Goal: Task Accomplishment & Management: Use online tool/utility

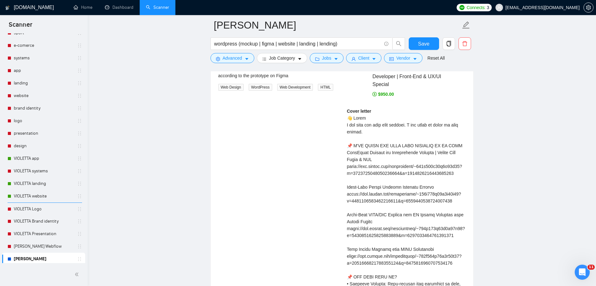
scroll to position [1285, 0]
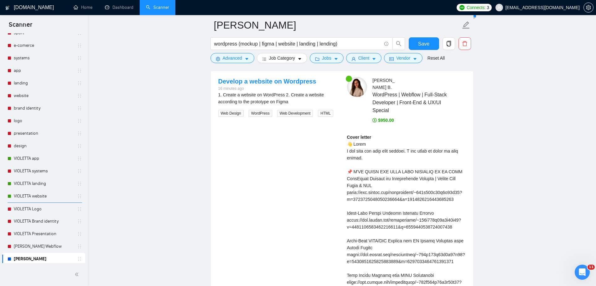
drag, startPoint x: 38, startPoint y: 242, endPoint x: 35, endPoint y: 253, distance: 11.9
click at [38, 242] on link "[PERSON_NAME] Webflow" at bounding box center [44, 246] width 60 height 13
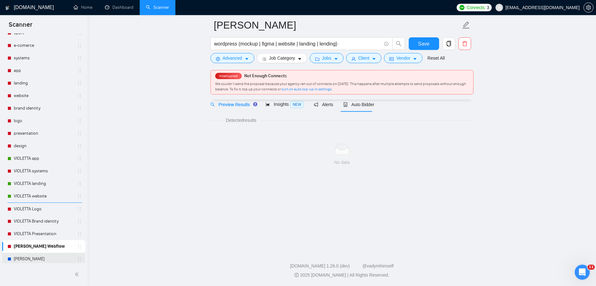
click at [35, 255] on link "[PERSON_NAME]" at bounding box center [44, 258] width 60 height 13
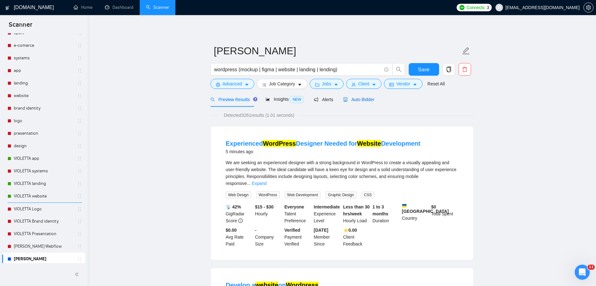
click at [363, 100] on span "Auto Bidder" at bounding box center [358, 99] width 31 height 5
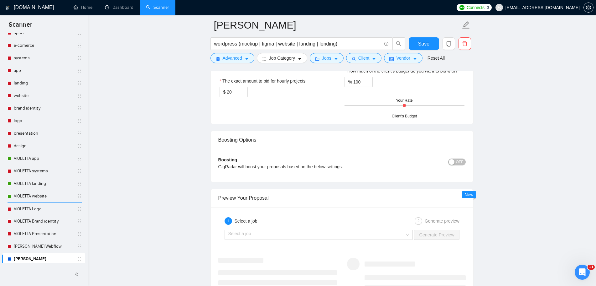
scroll to position [1160, 0]
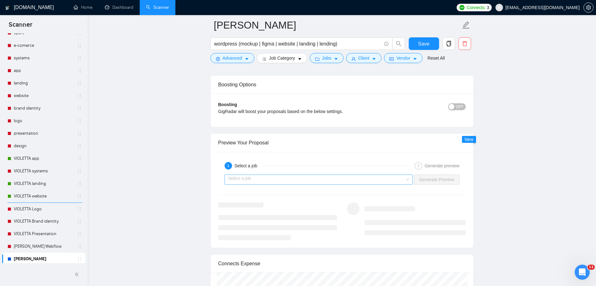
click at [359, 183] on input "search" at bounding box center [316, 179] width 177 height 9
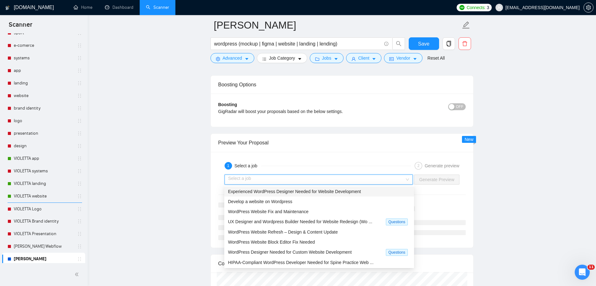
click at [341, 193] on span "Experienced WordPress Designer Needed for Website Development" at bounding box center [294, 191] width 133 height 5
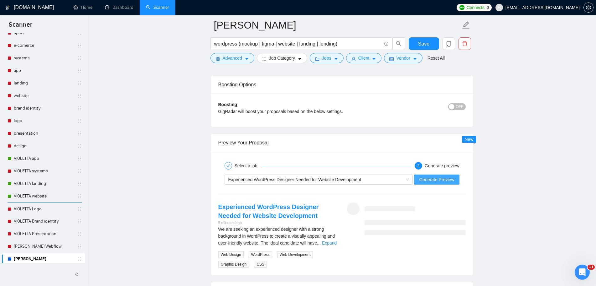
click at [451, 181] on span "Generate Preview" at bounding box center [436, 179] width 35 height 7
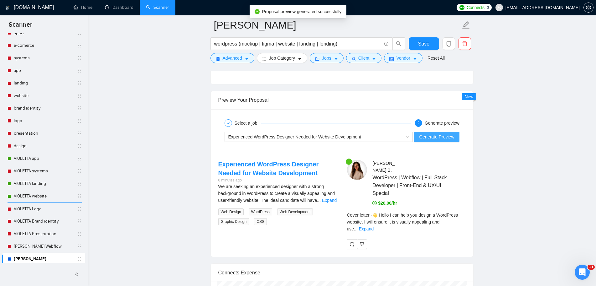
scroll to position [1285, 0]
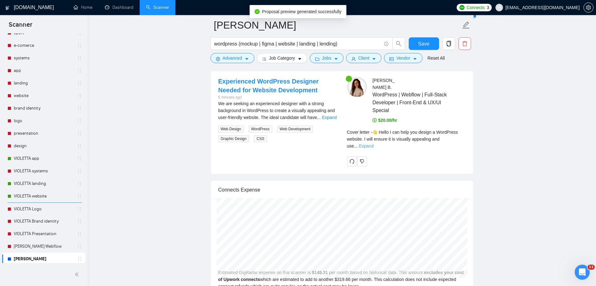
click at [374, 143] on link "Expand" at bounding box center [366, 145] width 15 height 5
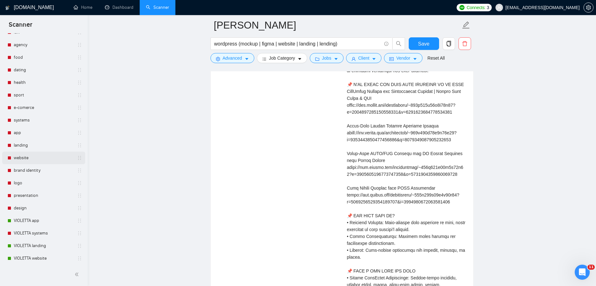
scroll to position [63, 0]
click at [40, 162] on link "website" at bounding box center [44, 158] width 60 height 13
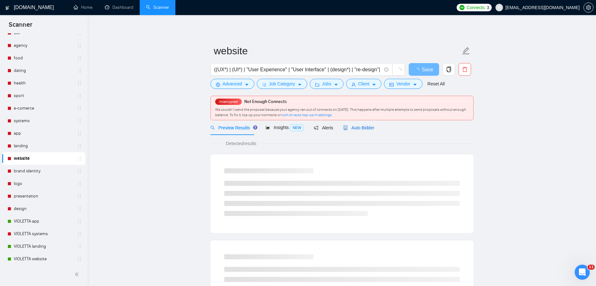
click at [354, 125] on span "Auto Bidder" at bounding box center [358, 127] width 31 height 5
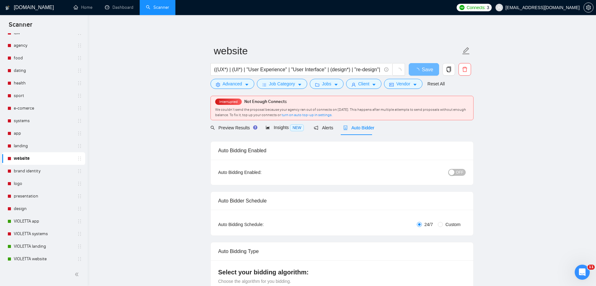
radio input "false"
radio input "true"
checkbox input "true"
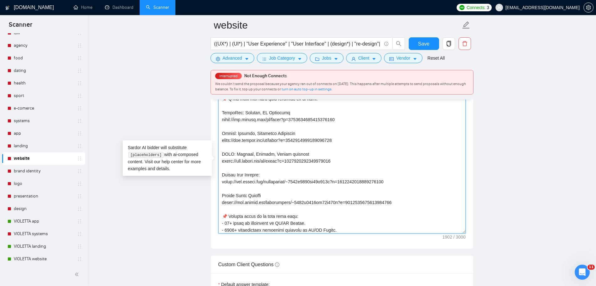
scroll to position [99, 0]
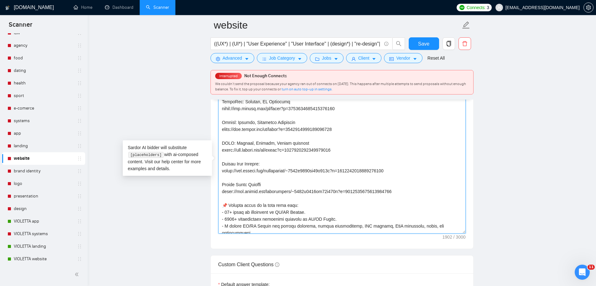
drag, startPoint x: 222, startPoint y: 164, endPoint x: 338, endPoint y: 176, distance: 116.8
click at [338, 176] on textarea "Cover letter template:" at bounding box center [342, 162] width 248 height 141
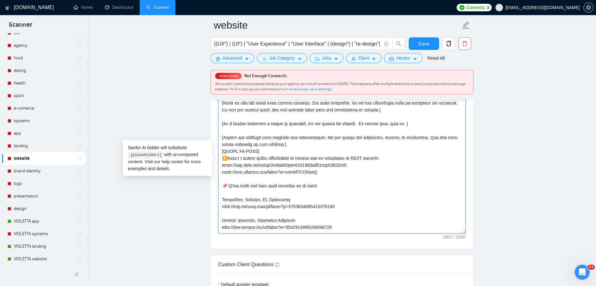
scroll to position [0, 0]
click at [412, 182] on textarea "Cover letter template:" at bounding box center [342, 162] width 248 height 141
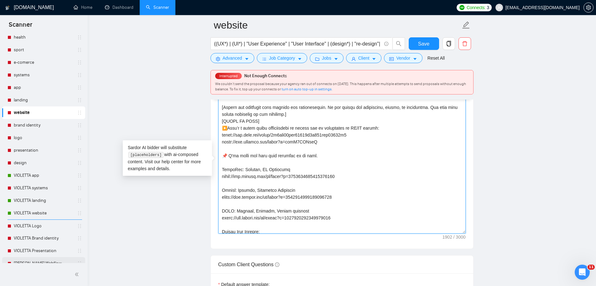
scroll to position [157, 0]
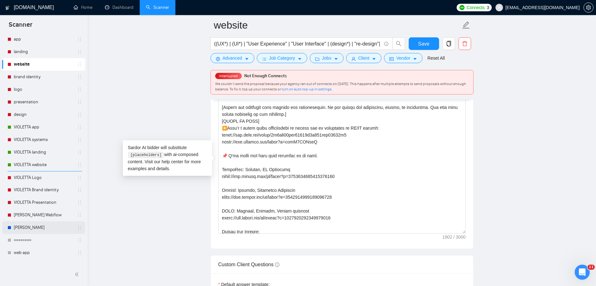
click at [53, 227] on link "[PERSON_NAME]" at bounding box center [44, 227] width 60 height 13
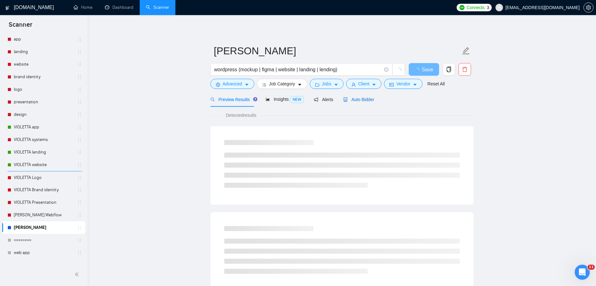
click at [366, 100] on span "Auto Bidder" at bounding box center [358, 99] width 31 height 5
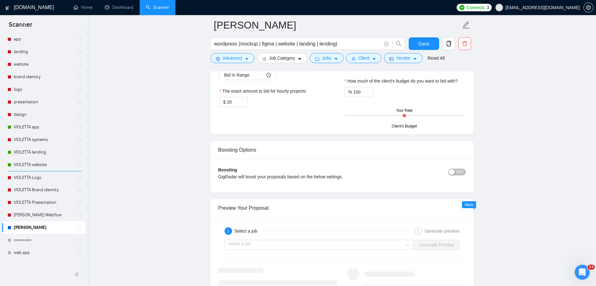
scroll to position [1128, 0]
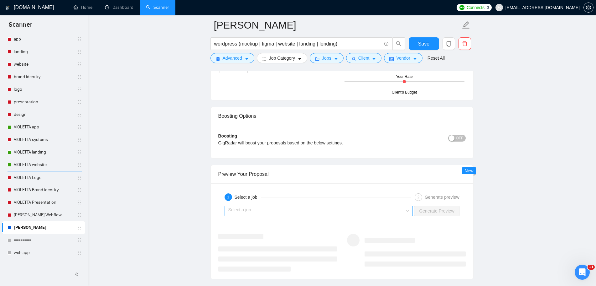
click at [407, 214] on div "Select a job" at bounding box center [319, 211] width 189 height 10
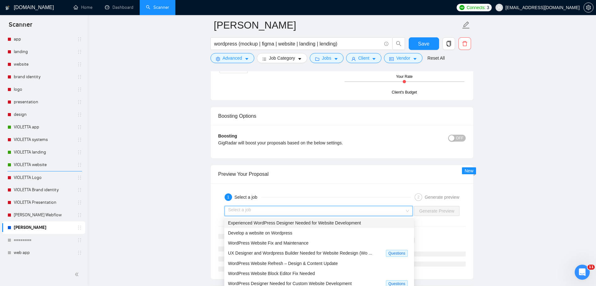
click at [365, 222] on div "Experienced WordPress Designer Needed for Website Development" at bounding box center [319, 222] width 182 height 7
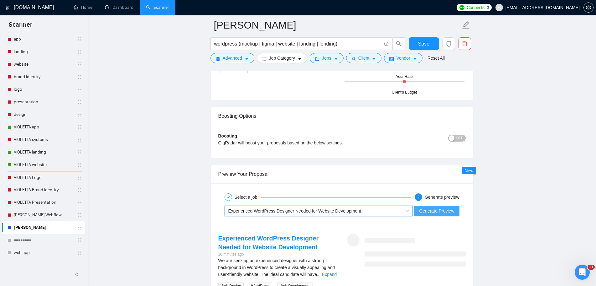
click at [430, 211] on span "Generate Preview" at bounding box center [436, 210] width 35 height 7
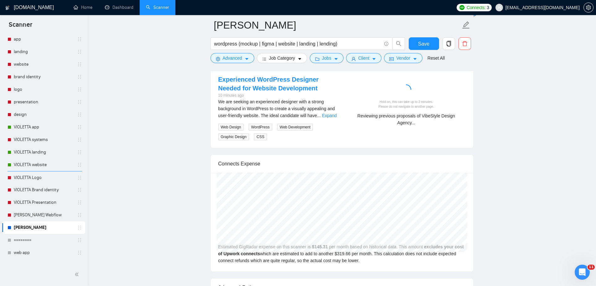
scroll to position [1254, 0]
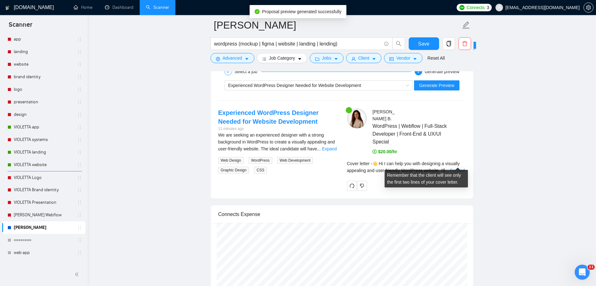
click at [462, 168] on link "Expand" at bounding box center [457, 170] width 15 height 5
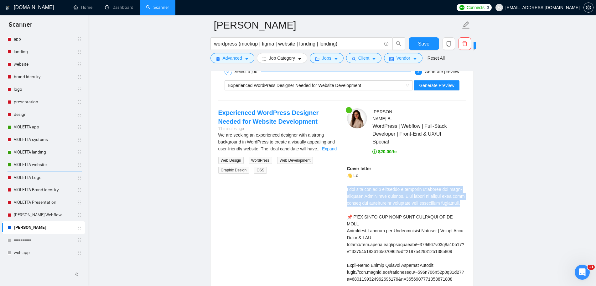
drag, startPoint x: 462, startPoint y: 196, endPoint x: 347, endPoint y: 183, distance: 116.4
click at [343, 170] on div at bounding box center [343, 170] width 0 height 0
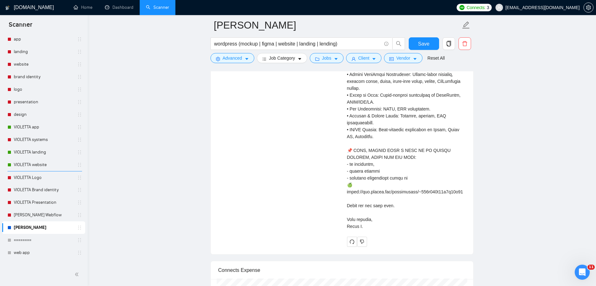
scroll to position [1598, 0]
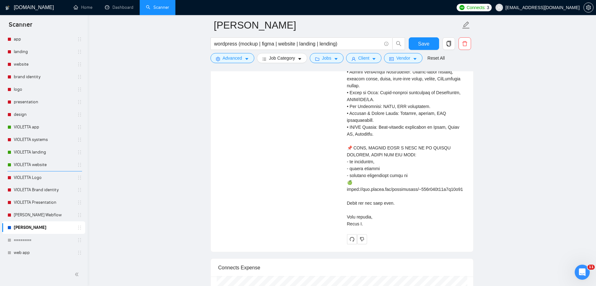
drag, startPoint x: 350, startPoint y: 147, endPoint x: 443, endPoint y: 211, distance: 112.3
click at [443, 211] on div "Cover letter" at bounding box center [406, 23] width 119 height 407
copy div "𝗜'𝗟𝗟 𝗟𝗘𝗔𝗩𝗘 𝗬𝗢𝗨 𝗪𝗜𝗧𝗛 𝗦𝗢𝗠𝗘 𝗘𝗫𝗔𝗠𝗣𝗟𝗘𝗦 𝗢𝗙 𝗠𝗬 𝗪𝗢𝗥𝗞 WordPress Website for Construction…"
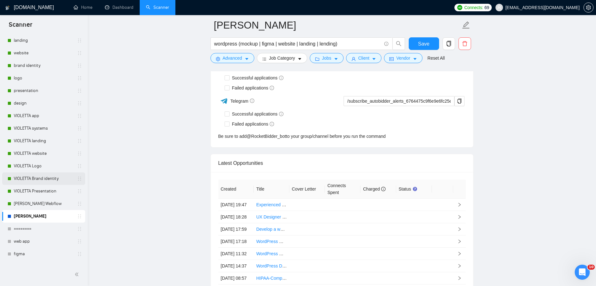
scroll to position [228, 0]
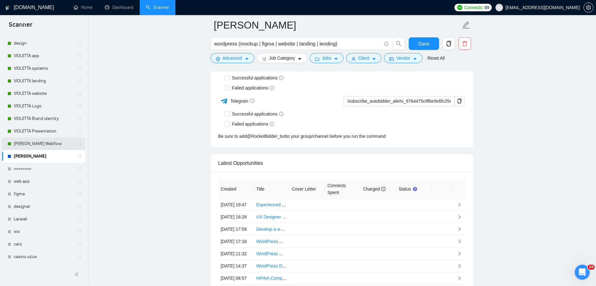
click at [43, 143] on link "[PERSON_NAME] Webflow" at bounding box center [44, 143] width 60 height 13
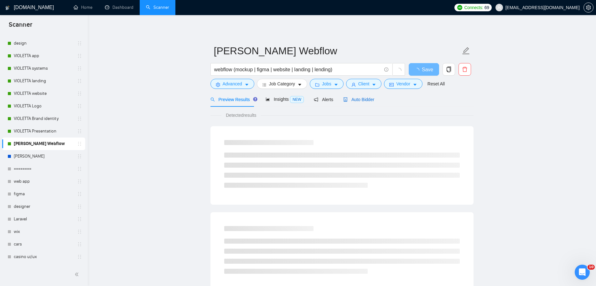
click at [363, 101] on span "Auto Bidder" at bounding box center [358, 99] width 31 height 5
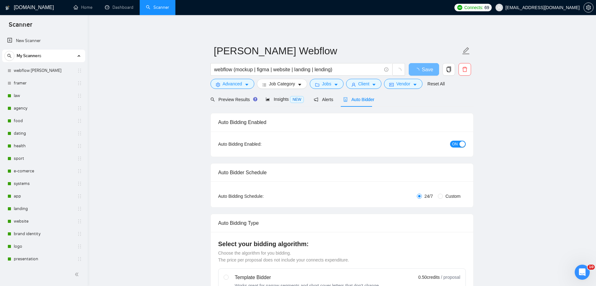
click at [30, 8] on h1 "[DOMAIN_NAME]" at bounding box center [34, 7] width 40 height 15
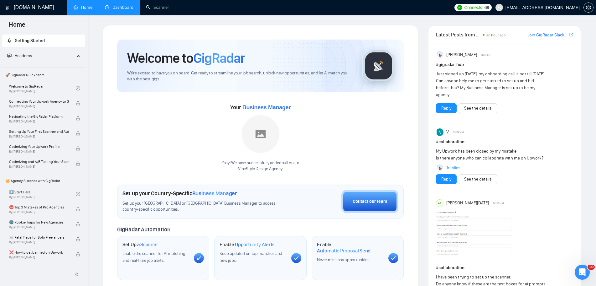
click at [126, 10] on link "Dashboard" at bounding box center [119, 7] width 29 height 5
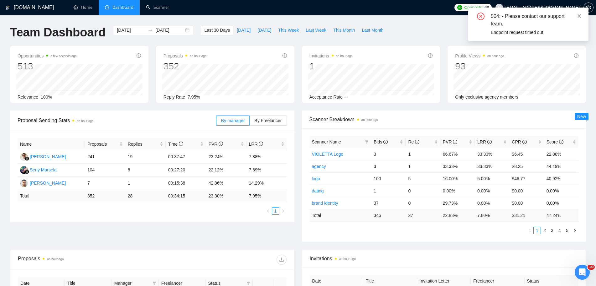
click at [580, 16] on icon "close" at bounding box center [579, 15] width 3 height 3
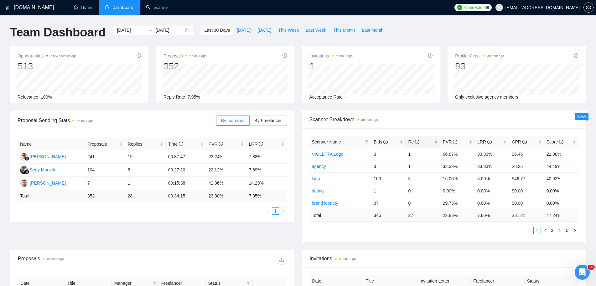
click at [412, 144] on span "Re" at bounding box center [413, 141] width 11 height 5
click at [385, 145] on div "Bids" at bounding box center [388, 141] width 29 height 7
click at [544, 232] on link "2" at bounding box center [545, 230] width 7 height 7
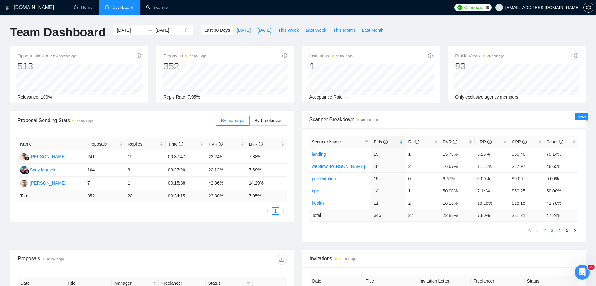
click at [556, 230] on link "3" at bounding box center [552, 230] width 7 height 7
